Goal: Obtain resource: Obtain resource

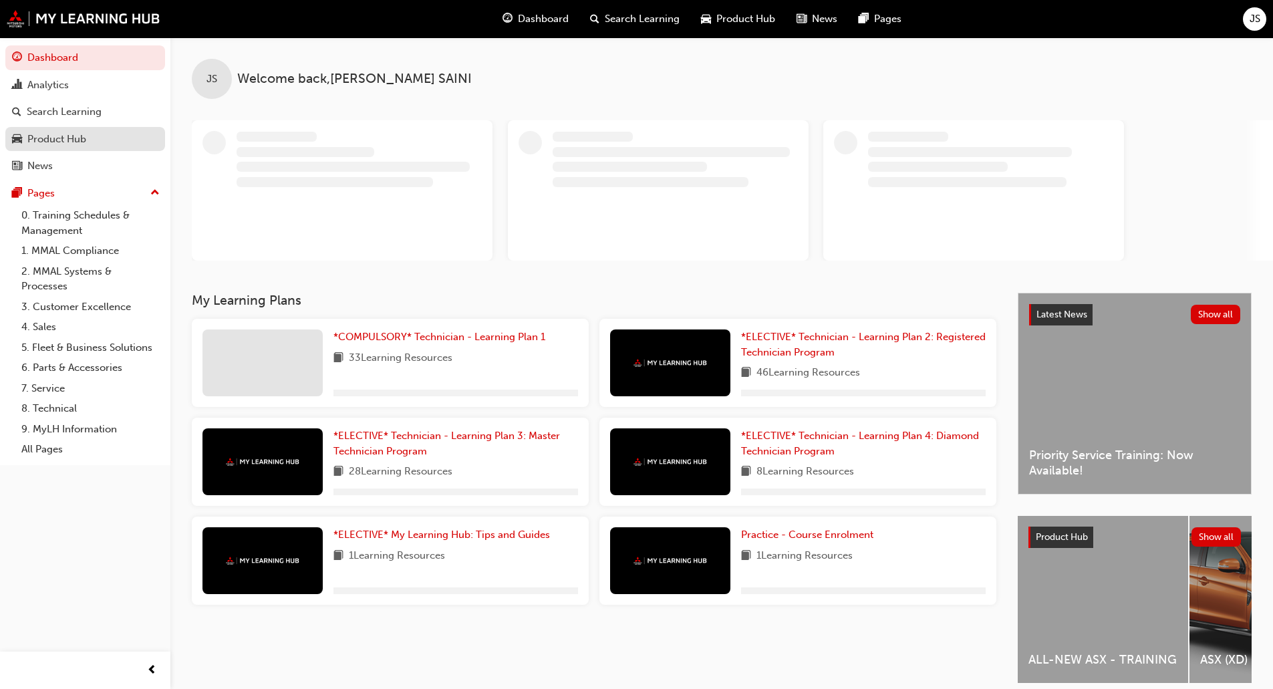
click at [28, 141] on div "Product Hub" at bounding box center [56, 139] width 59 height 15
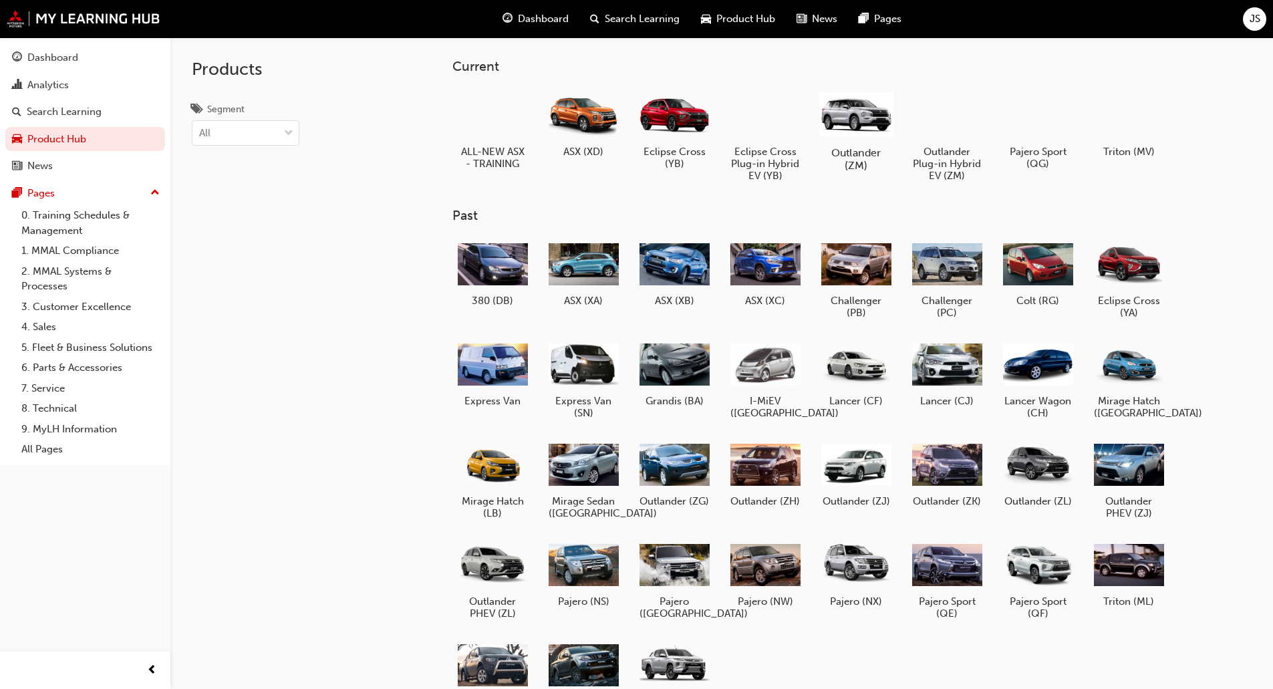
click at [864, 139] on div at bounding box center [856, 114] width 74 height 53
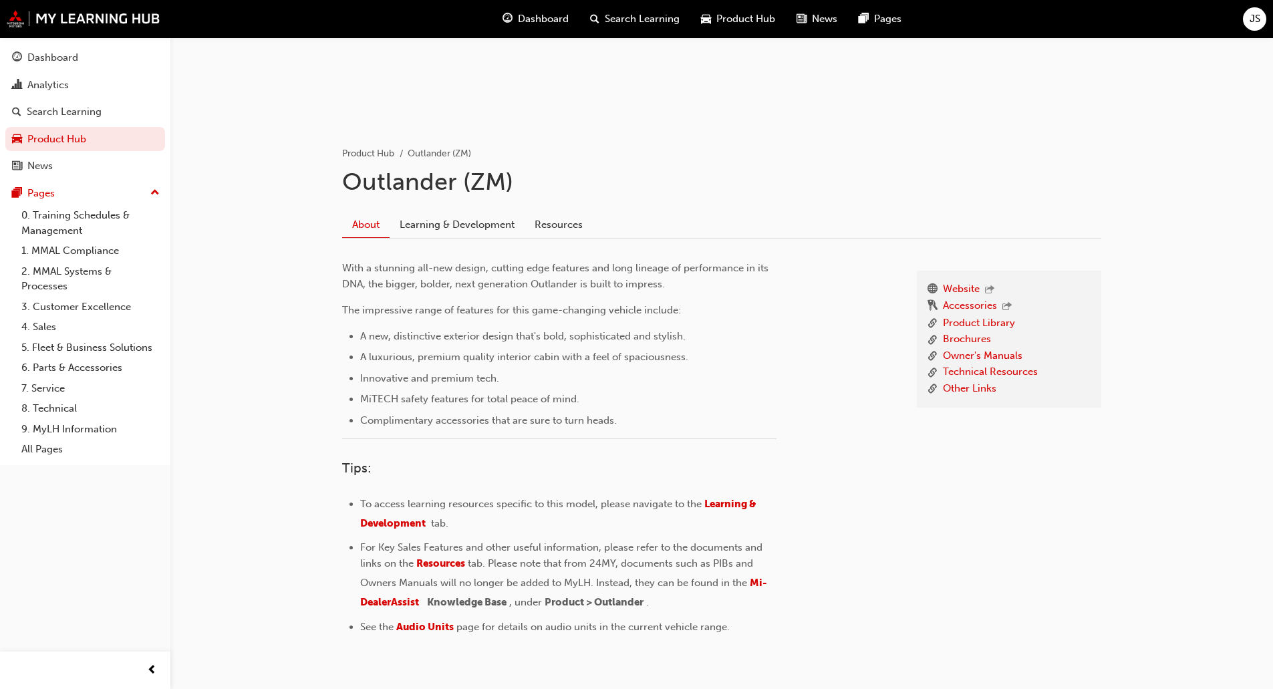
scroll to position [200, 0]
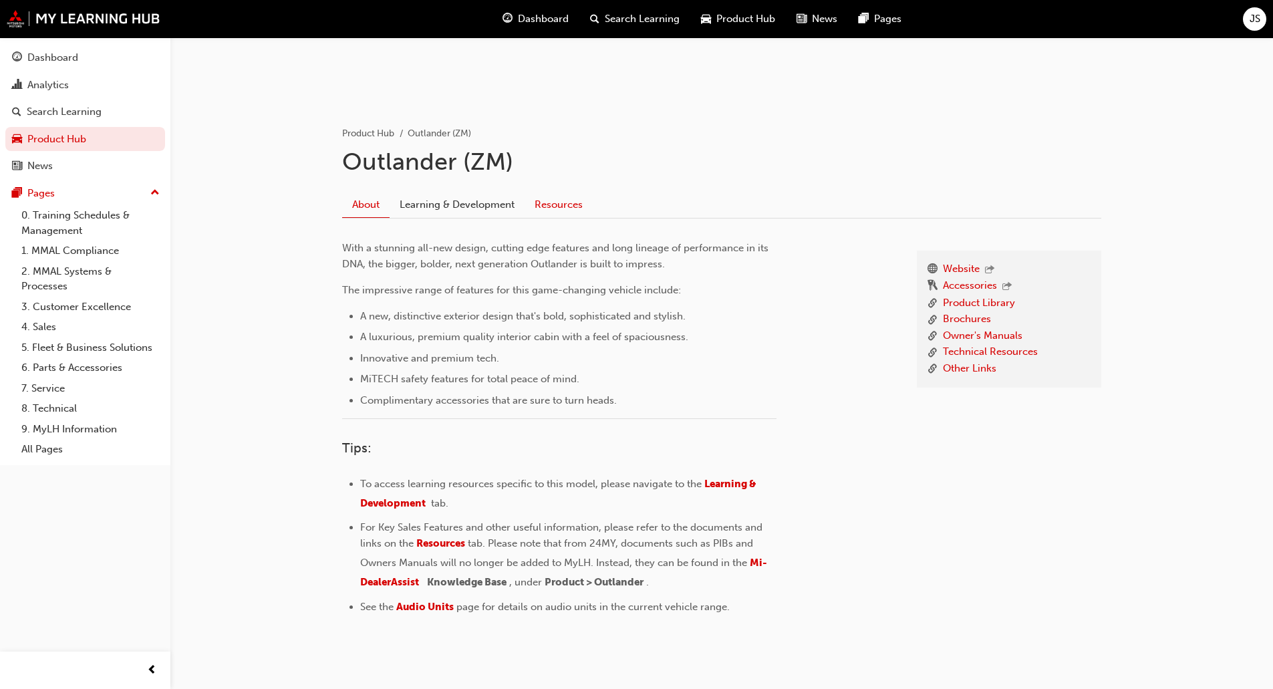
click at [563, 199] on link "Resources" at bounding box center [559, 204] width 68 height 25
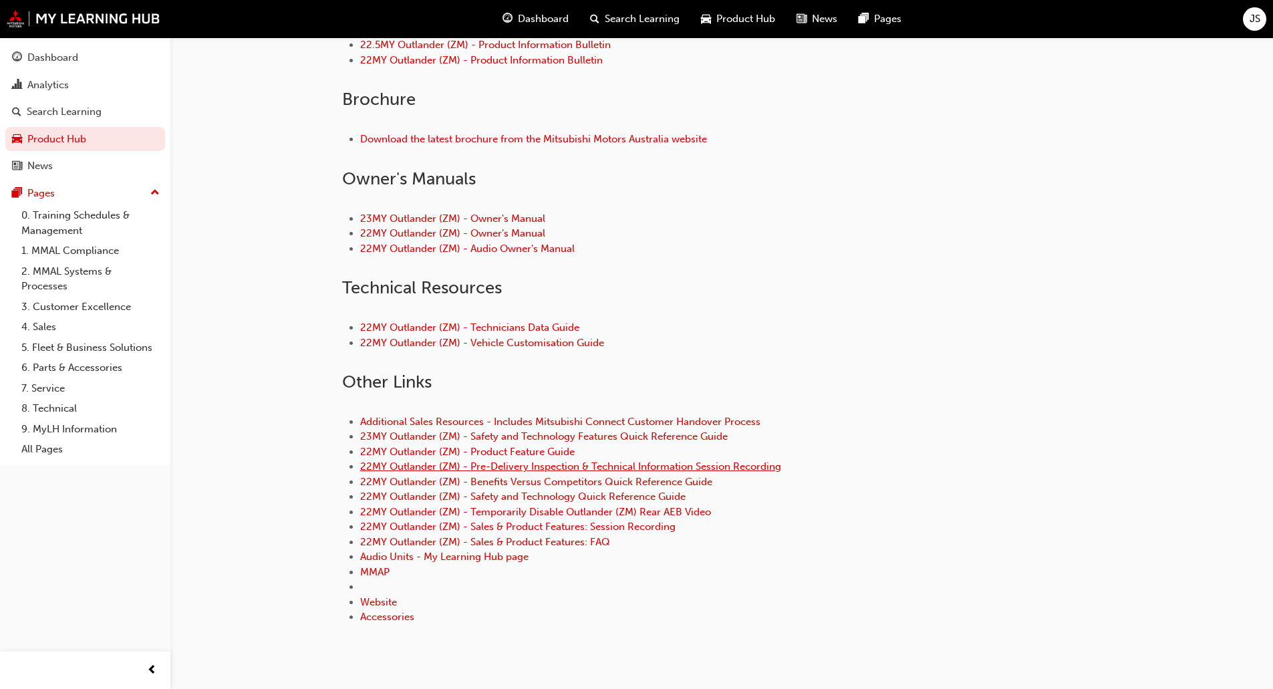
scroll to position [539, 0]
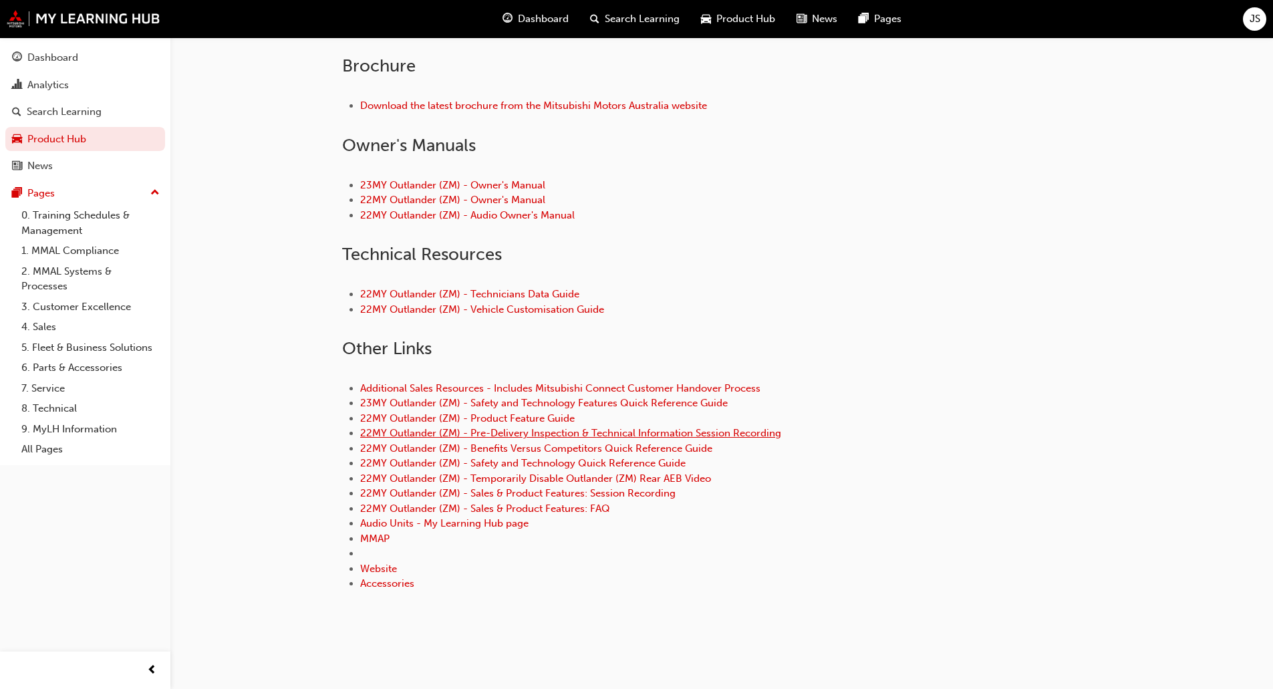
click at [535, 435] on link "22MY Outlander (ZM) - Pre-Delivery Inspection & Technical Information Session R…" at bounding box center [570, 433] width 421 height 12
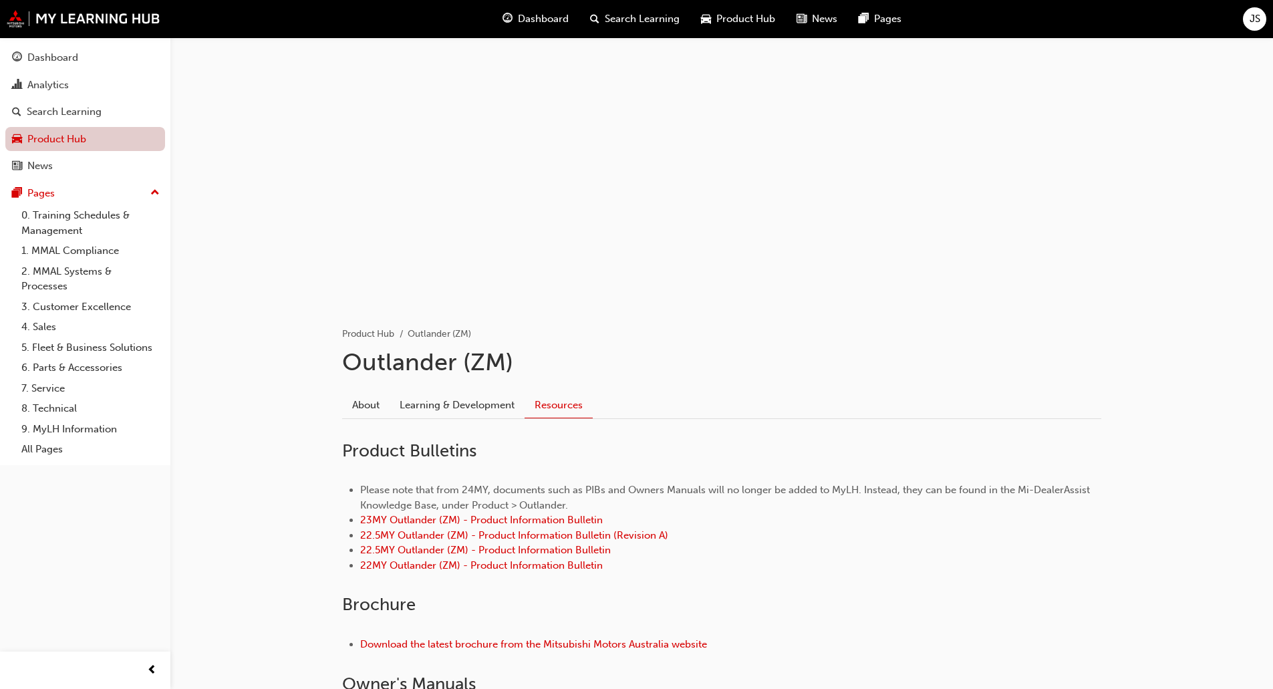
click at [61, 136] on link "Product Hub" at bounding box center [85, 139] width 160 height 25
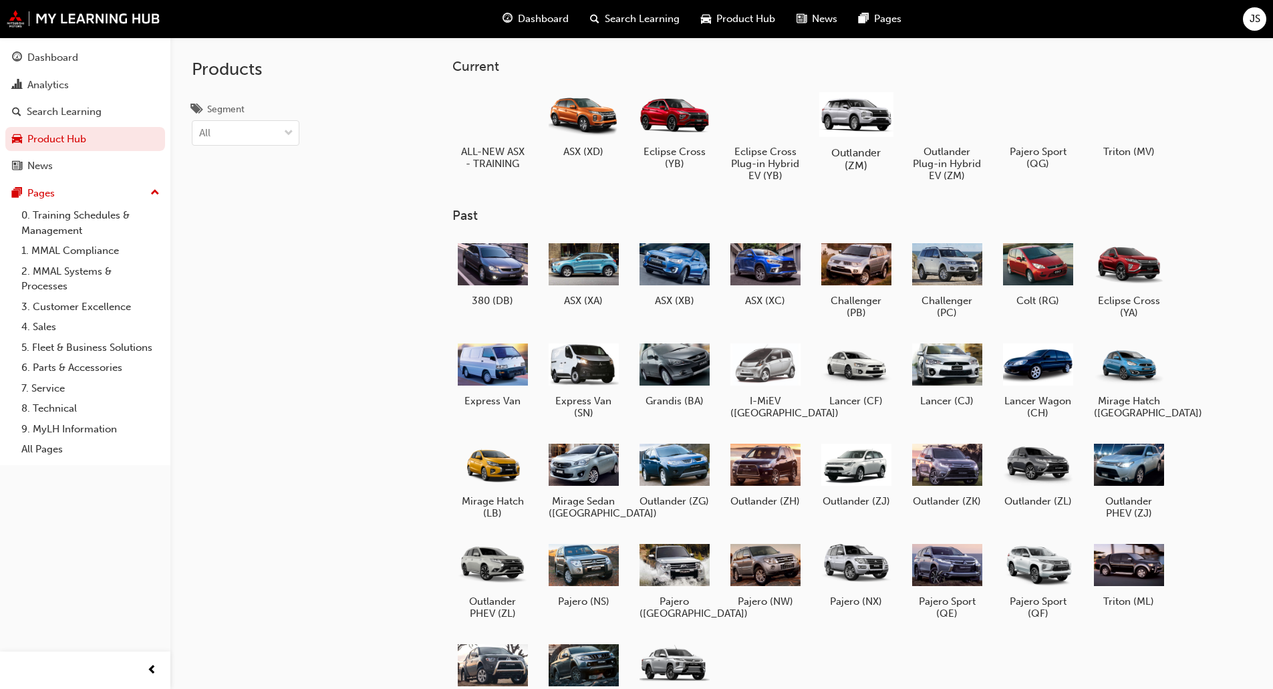
click at [867, 136] on div at bounding box center [856, 114] width 74 height 53
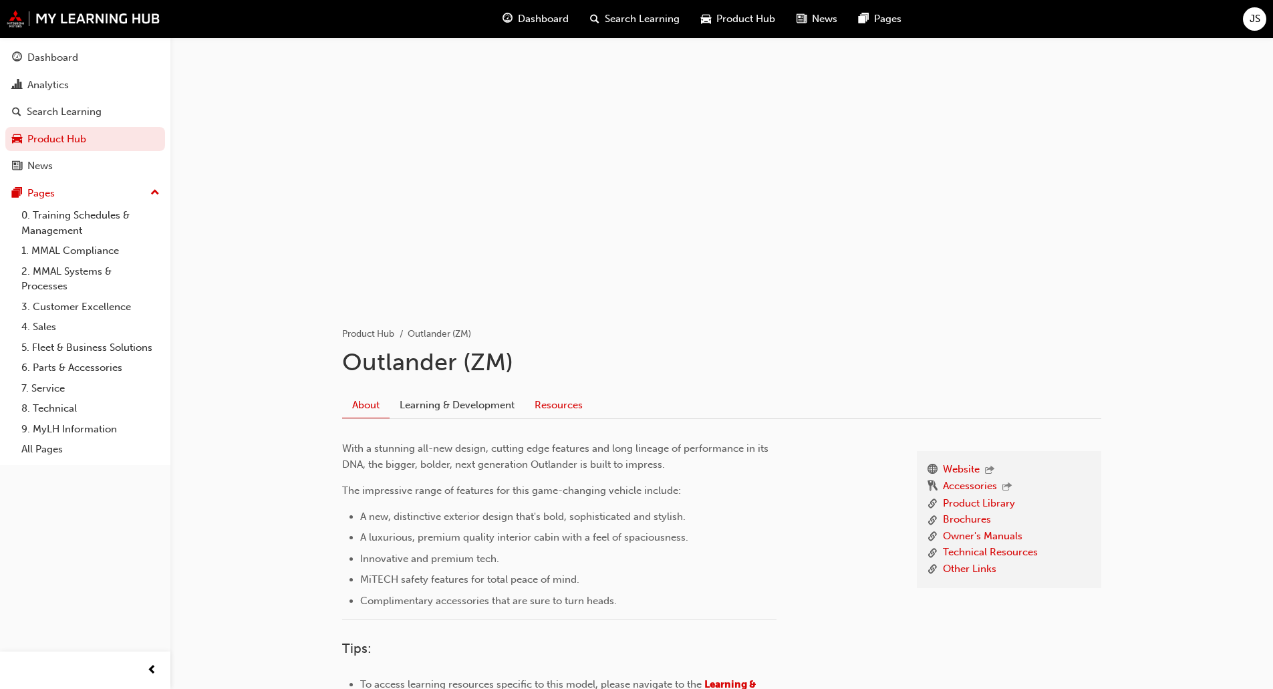
click at [555, 400] on link "Resources" at bounding box center [559, 404] width 68 height 25
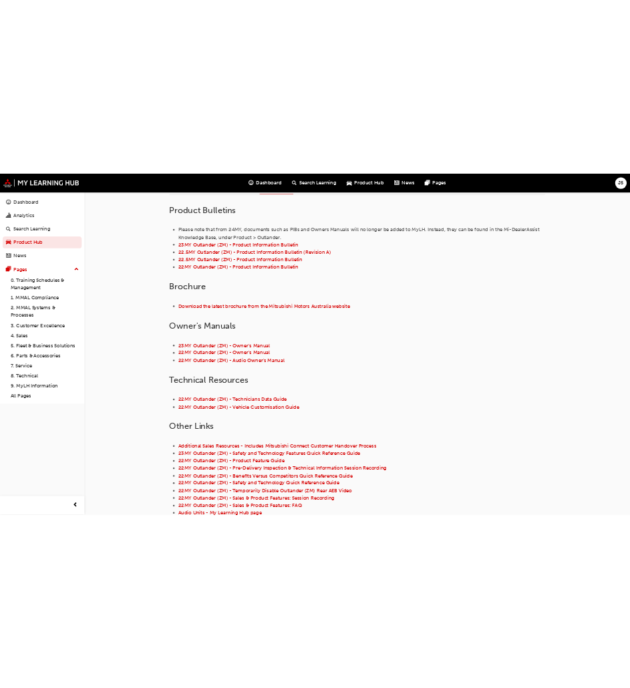
scroll to position [401, 0]
